Goal: Task Accomplishment & Management: Complete application form

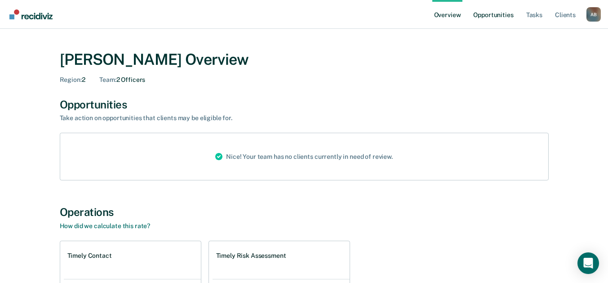
click at [496, 17] on link "Opportunities" at bounding box center [494, 14] width 44 height 29
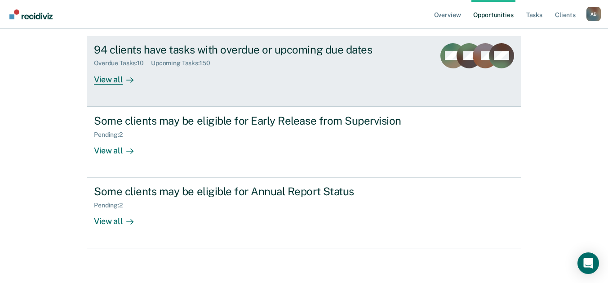
scroll to position [99, 0]
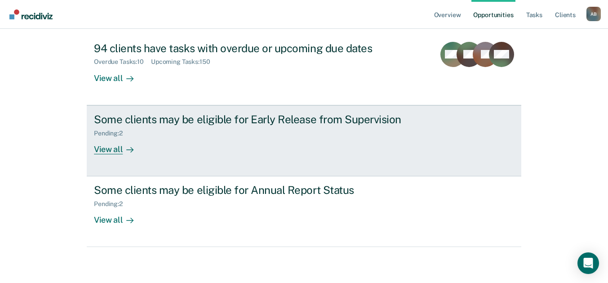
click at [165, 129] on div "Pending : 2" at bounding box center [252, 131] width 316 height 11
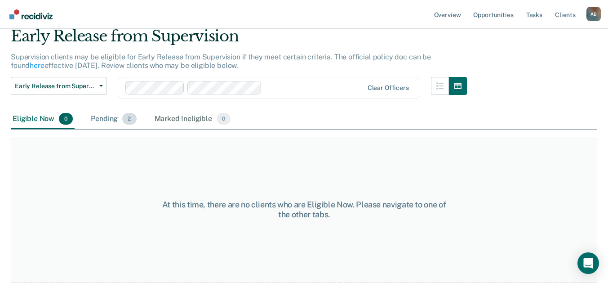
click at [115, 117] on div "Pending 2" at bounding box center [113, 119] width 49 height 20
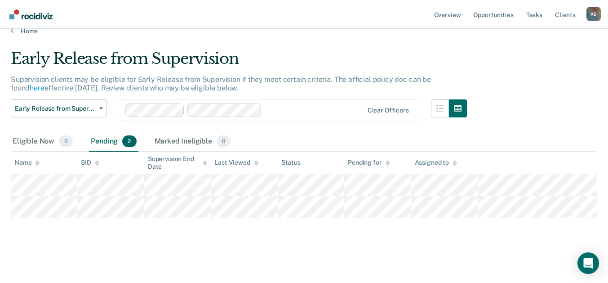
scroll to position [13, 0]
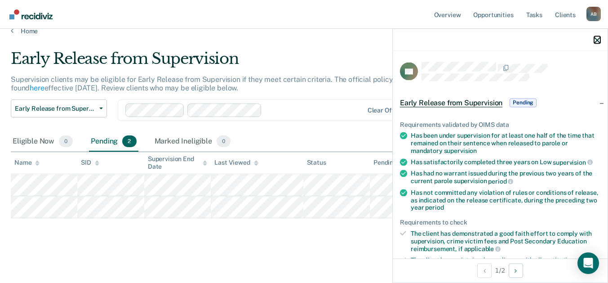
click at [600, 40] on icon "button" at bounding box center [597, 40] width 6 height 6
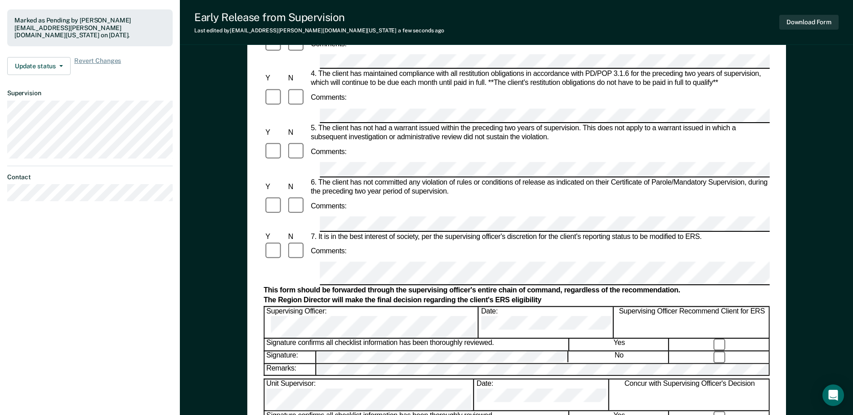
scroll to position [360, 0]
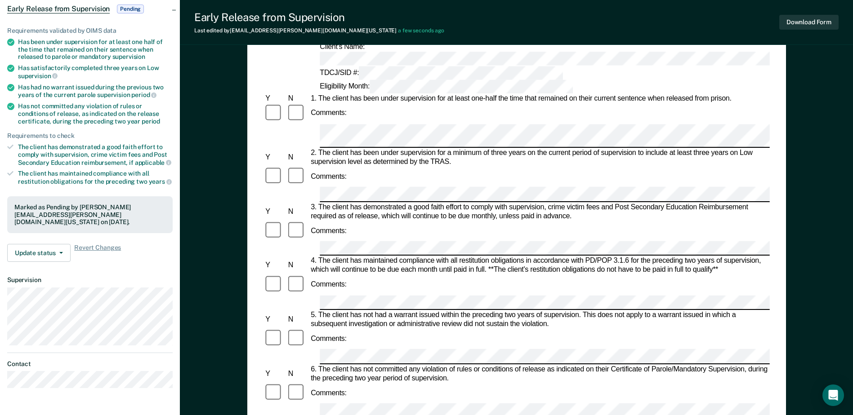
scroll to position [0, 0]
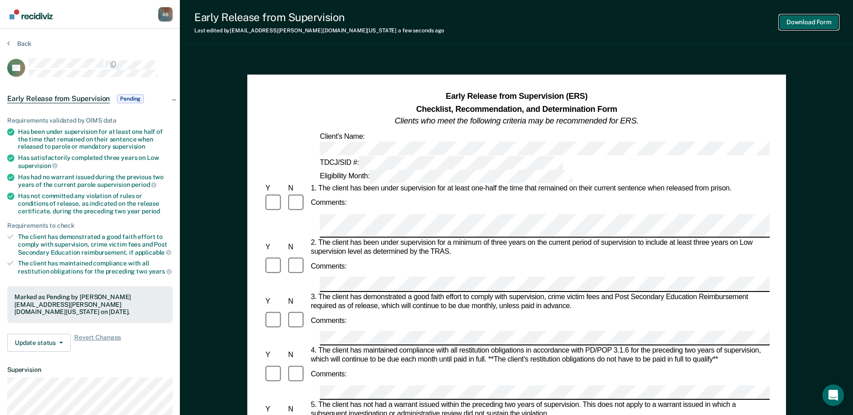
click at [615, 20] on button "Download Form" at bounding box center [808, 22] width 59 height 15
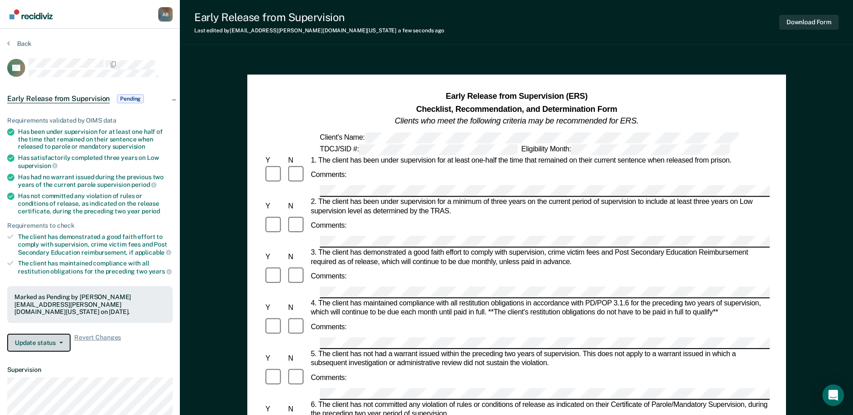
click at [54, 282] on button "Update status" at bounding box center [38, 343] width 63 height 18
click at [57, 282] on span "button" at bounding box center [59, 343] width 7 height 2
click at [25, 45] on button "Back" at bounding box center [19, 44] width 24 height 8
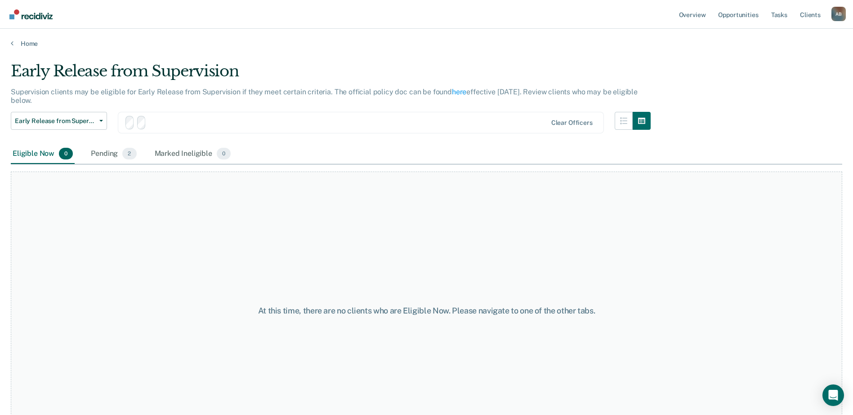
scroll to position [13, 0]
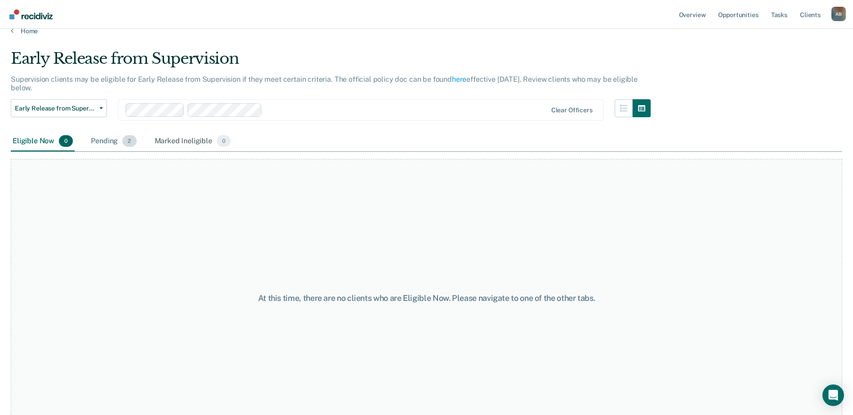
click at [118, 143] on div "Pending 2" at bounding box center [113, 142] width 49 height 20
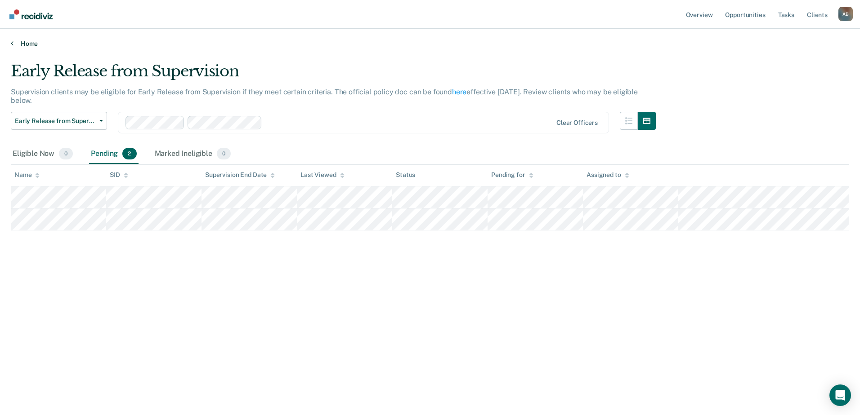
click at [24, 45] on link "Home" at bounding box center [430, 44] width 838 height 8
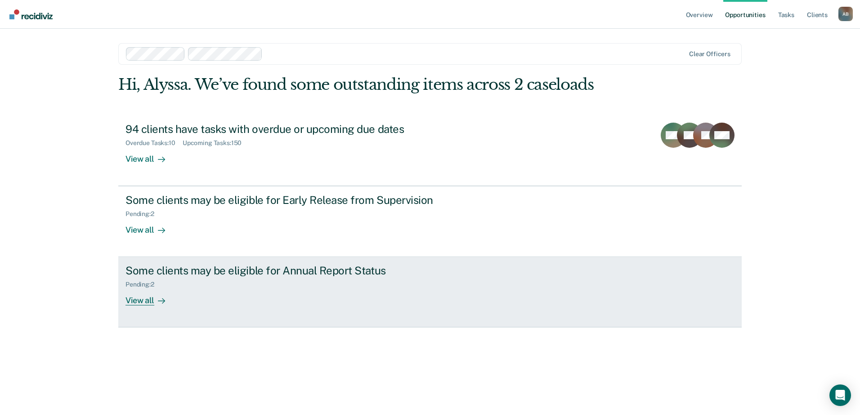
click at [326, 278] on div "Pending : 2" at bounding box center [283, 282] width 316 height 11
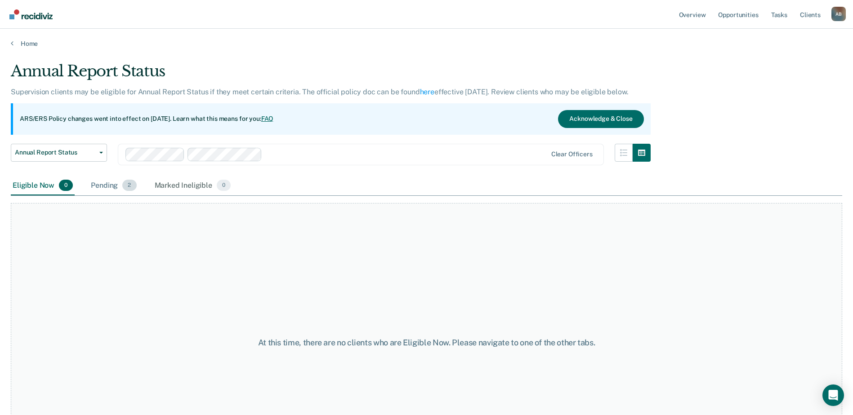
click at [117, 186] on div "Pending 2" at bounding box center [113, 186] width 49 height 20
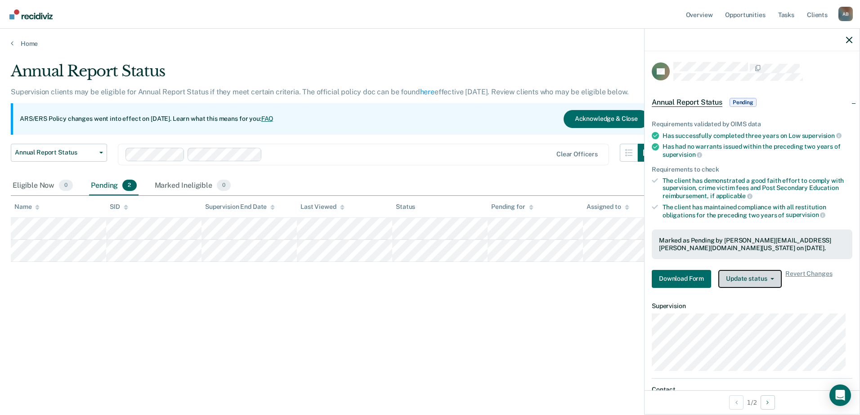
click at [615, 278] on span "button" at bounding box center [770, 279] width 7 height 2
click at [615, 42] on icon "button" at bounding box center [849, 40] width 6 height 6
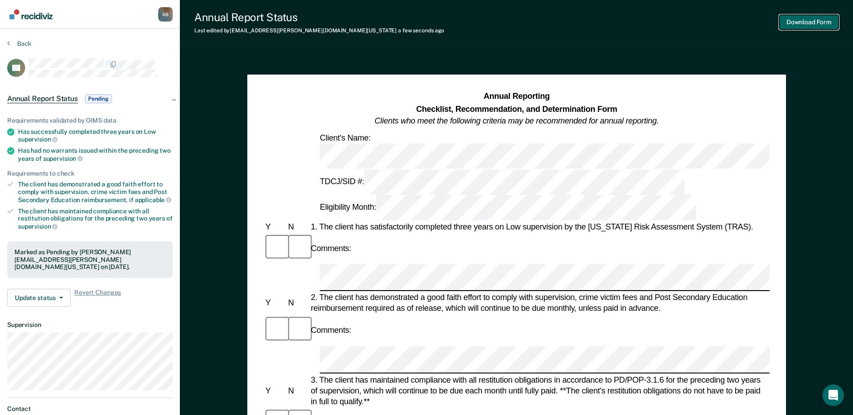
click at [615, 23] on button "Download Form" at bounding box center [808, 22] width 59 height 15
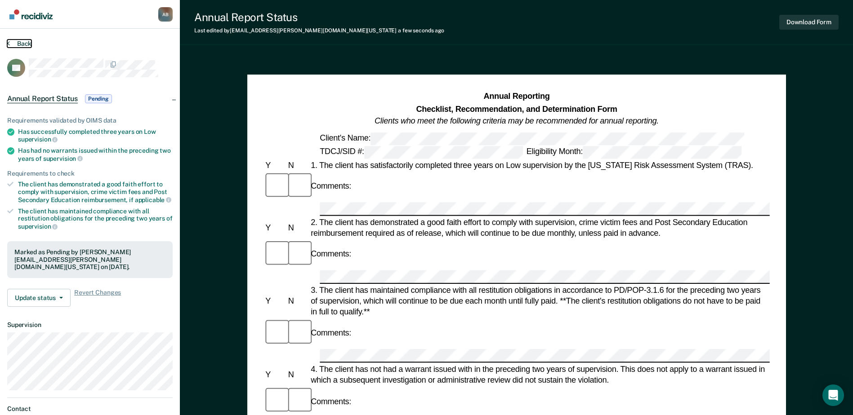
click at [11, 40] on button "Back" at bounding box center [19, 44] width 24 height 8
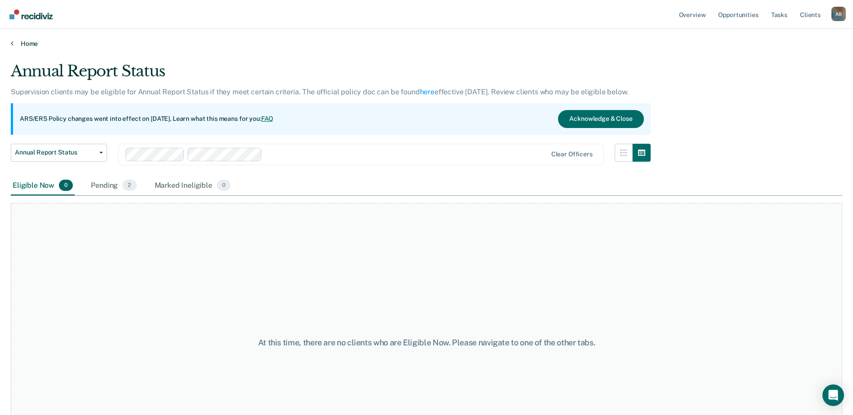
click at [24, 46] on link "Home" at bounding box center [426, 44] width 831 height 8
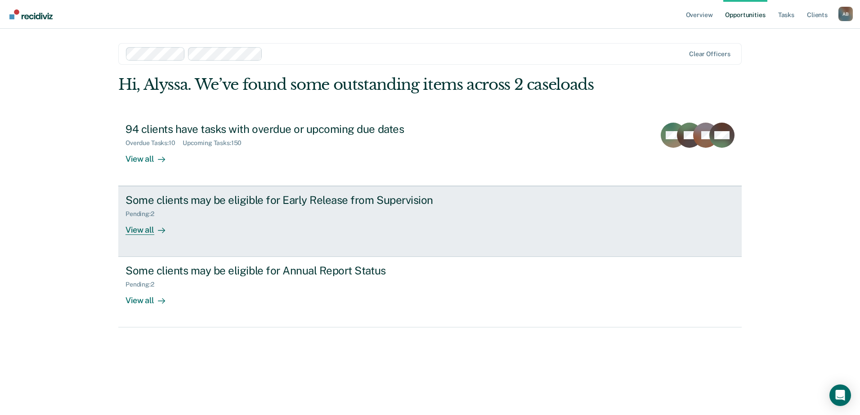
click at [191, 205] on div "Some clients may be eligible for Early Release from Supervision" at bounding box center [283, 200] width 316 height 13
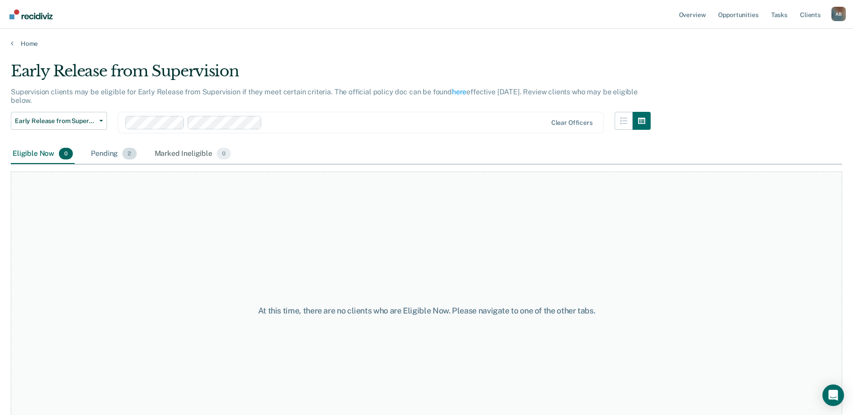
click at [115, 159] on div "Pending 2" at bounding box center [113, 154] width 49 height 20
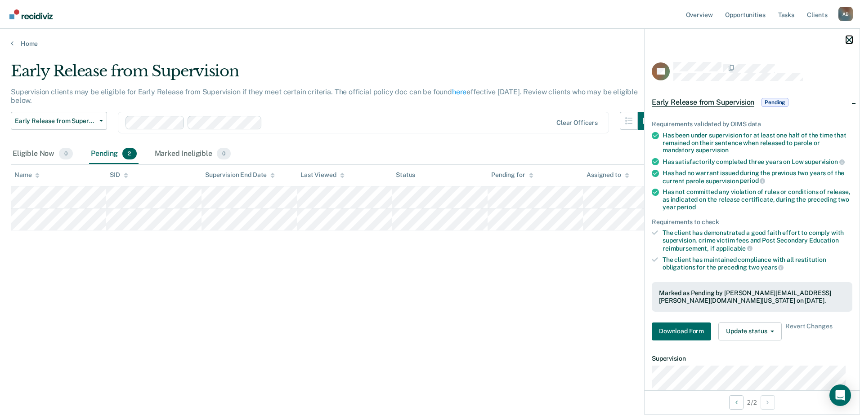
click at [615, 40] on icon "button" at bounding box center [849, 40] width 6 height 6
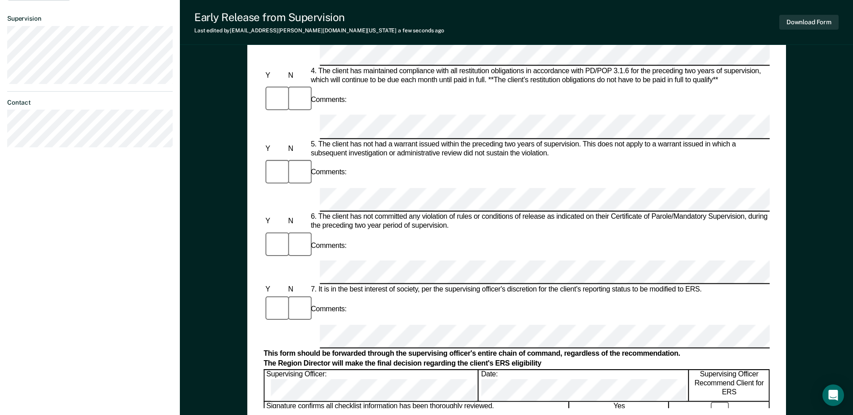
scroll to position [360, 0]
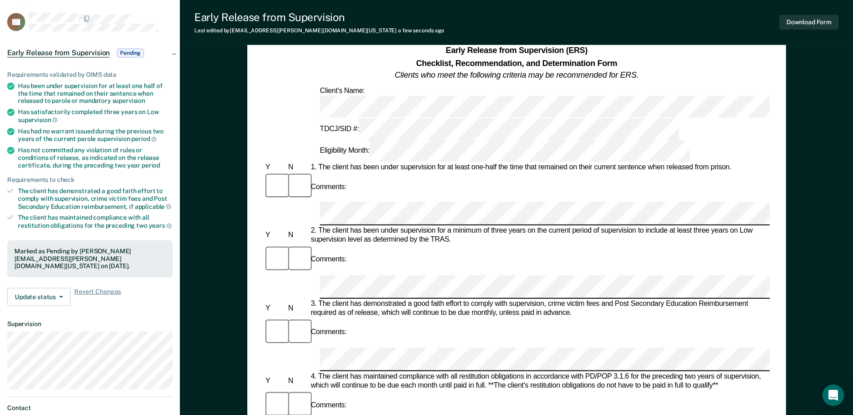
scroll to position [45, 0]
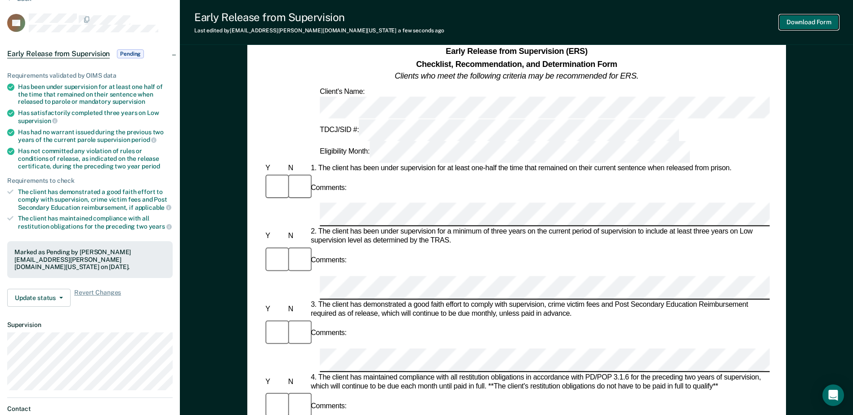
click at [615, 23] on button "Download Form" at bounding box center [808, 22] width 59 height 15
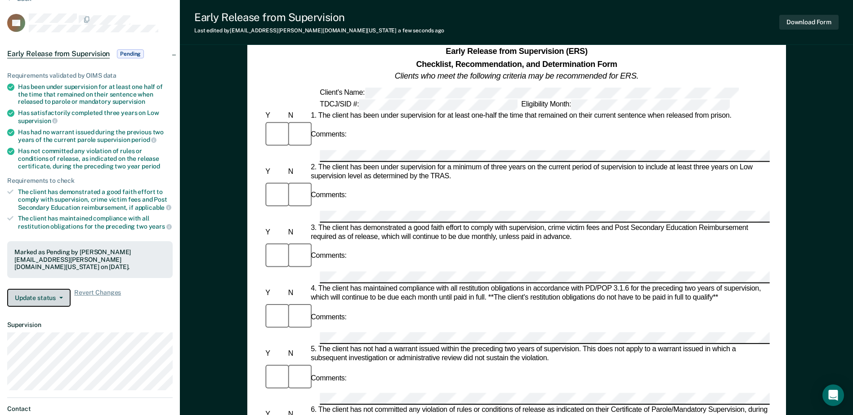
click at [61, 282] on button "Update status" at bounding box center [38, 298] width 63 height 18
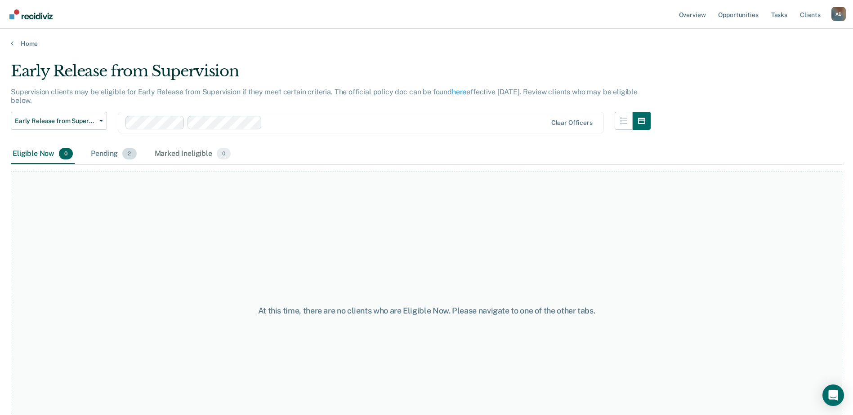
click at [112, 152] on div "Pending 2" at bounding box center [113, 154] width 49 height 20
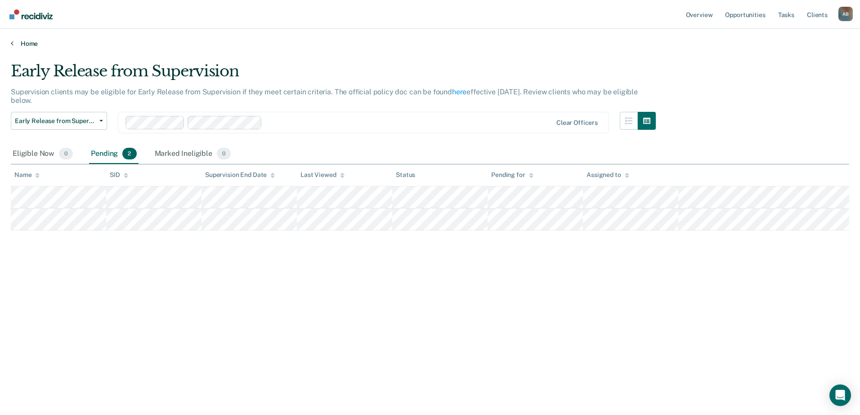
click at [18, 42] on link "Home" at bounding box center [430, 44] width 838 height 8
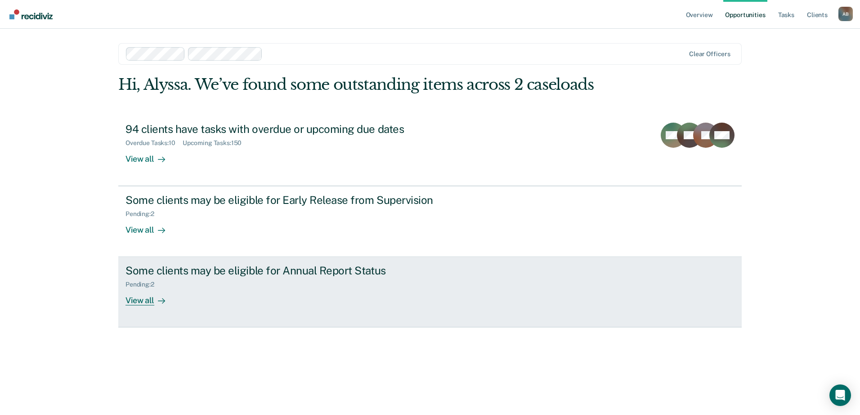
click at [184, 281] on div "Pending : 2" at bounding box center [283, 282] width 316 height 11
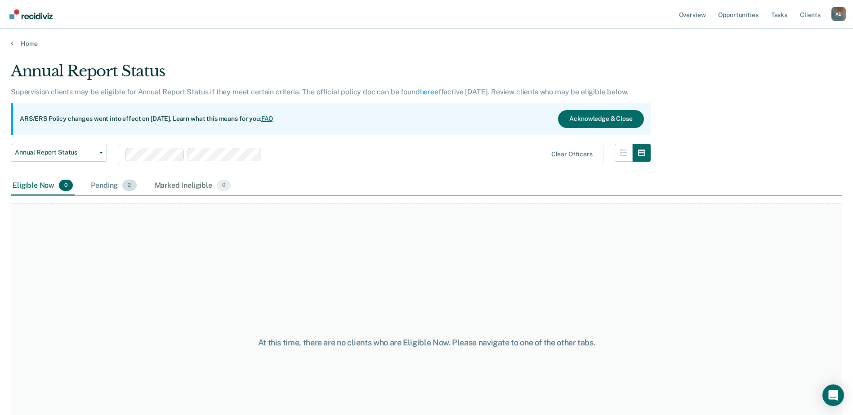
click at [122, 188] on div "Pending 2" at bounding box center [113, 186] width 49 height 20
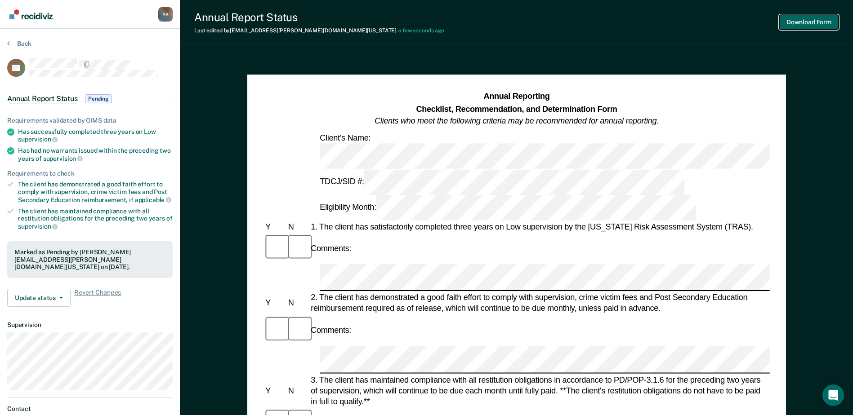
click at [615, 23] on button "Download Form" at bounding box center [808, 22] width 59 height 15
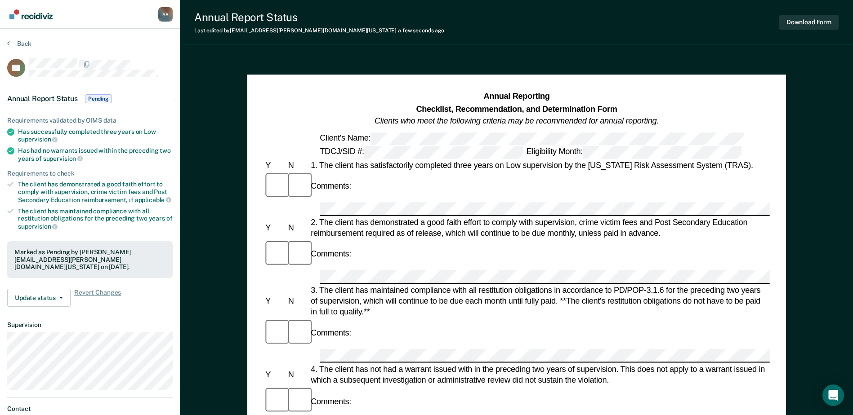
click at [5, 43] on section "Back DE Annual Report Status Pending Requirements validated by OIMS data Has su…" at bounding box center [90, 250] width 180 height 443
click at [8, 44] on icon at bounding box center [8, 43] width 3 height 7
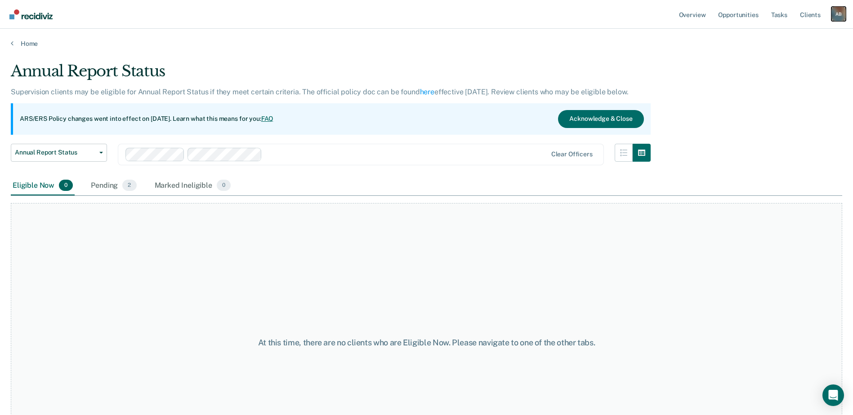
click at [615, 15] on div "A B" at bounding box center [838, 14] width 14 height 14
click at [615, 60] on link "Log Out" at bounding box center [802, 59] width 72 height 8
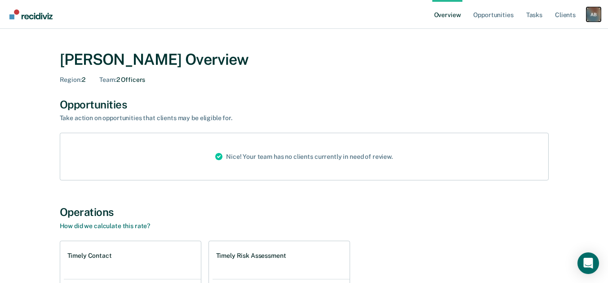
click at [588, 13] on div "A B" at bounding box center [594, 14] width 14 height 14
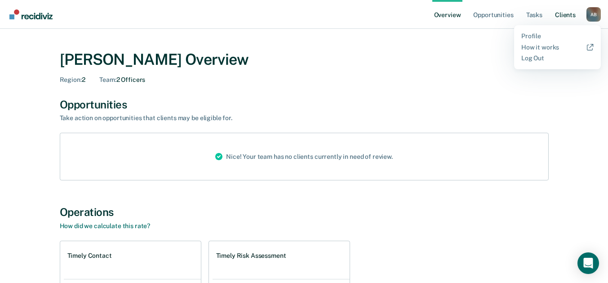
click at [561, 13] on link "Client s" at bounding box center [566, 14] width 24 height 29
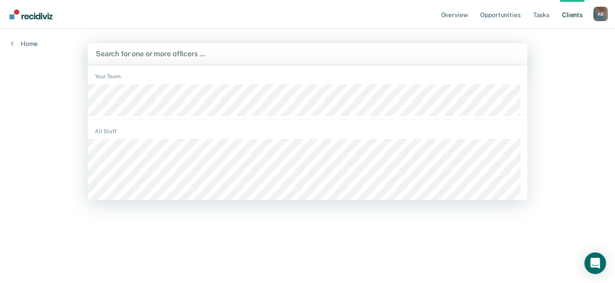
click at [227, 53] on div at bounding box center [308, 54] width 424 height 10
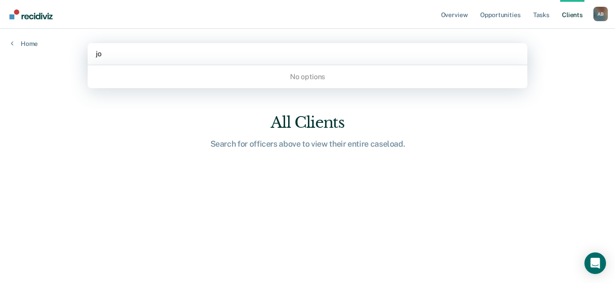
type input "j"
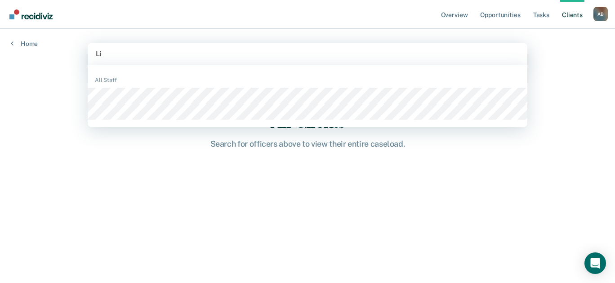
type input "L"
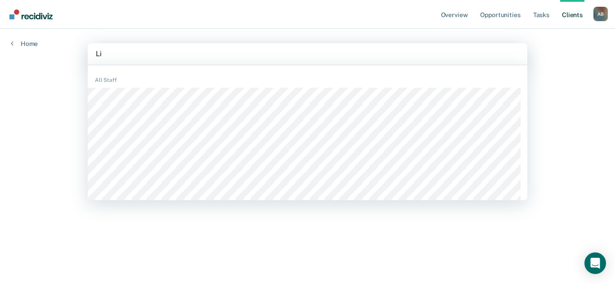
type input "L"
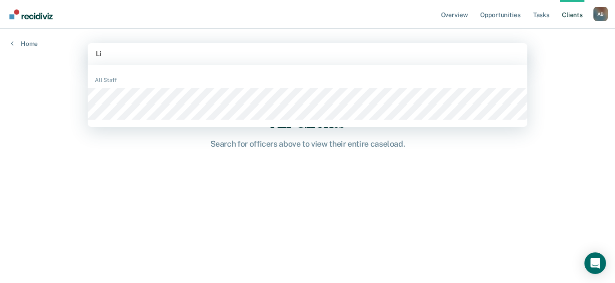
type input "L"
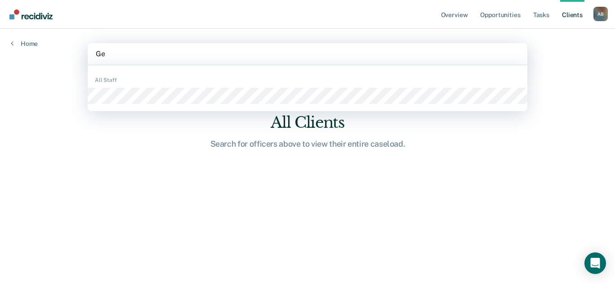
type input "G"
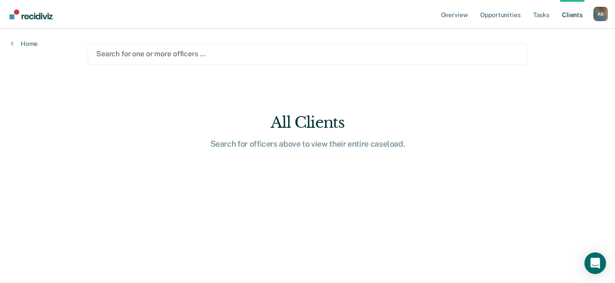
click at [576, 67] on div "Overview Opportunities Tasks Client s Alyssa Barton A B Profile How it works Lo…" at bounding box center [307, 141] width 615 height 283
click at [29, 42] on link "Home" at bounding box center [24, 44] width 27 height 8
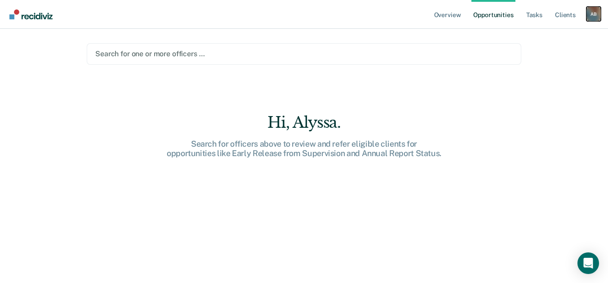
click at [594, 13] on div "A B" at bounding box center [594, 14] width 14 height 14
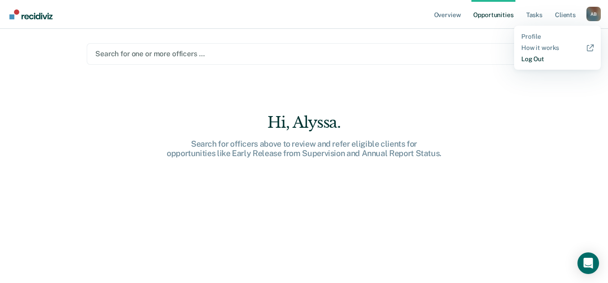
click at [540, 58] on link "Log Out" at bounding box center [558, 59] width 72 height 8
